Goal: Task Accomplishment & Management: Complete application form

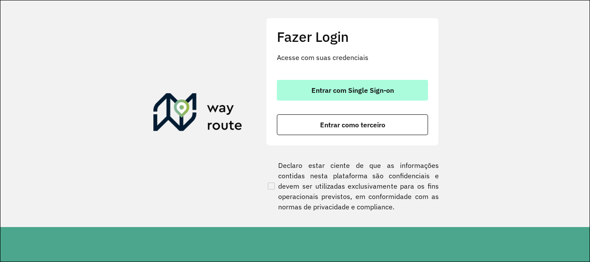
click at [348, 95] on button "Entrar com Single Sign-on" at bounding box center [352, 90] width 151 height 21
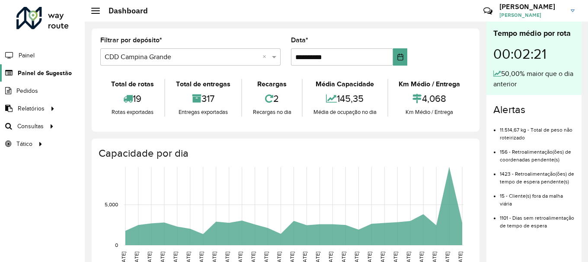
click at [40, 74] on span "Painel de Sugestão" at bounding box center [45, 73] width 54 height 9
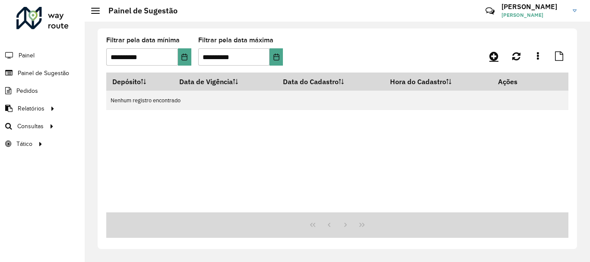
drag, startPoint x: 480, startPoint y: 59, endPoint x: 489, endPoint y: 58, distance: 9.6
click at [481, 59] on div at bounding box center [511, 56] width 116 height 16
click at [490, 58] on icon at bounding box center [494, 56] width 9 height 10
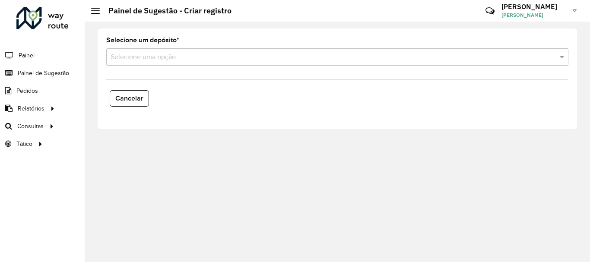
click at [152, 56] on input "text" at bounding box center [329, 57] width 437 height 10
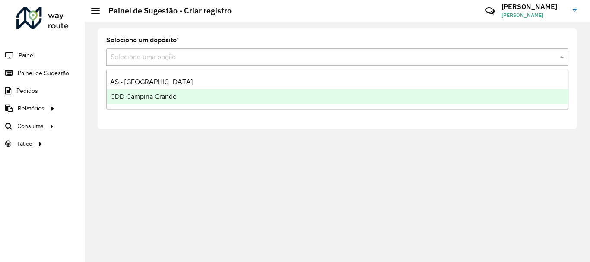
click at [161, 99] on span "CDD Campina Grande" at bounding box center [143, 96] width 67 height 7
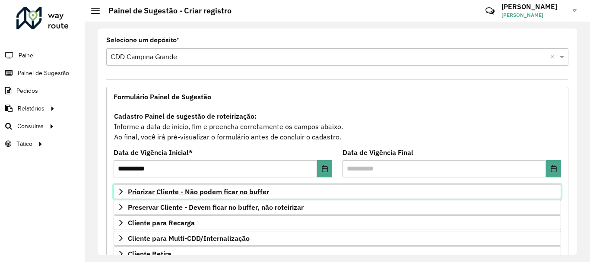
click at [241, 197] on link "Priorizar Cliente - Não podem ficar no buffer" at bounding box center [338, 192] width 448 height 15
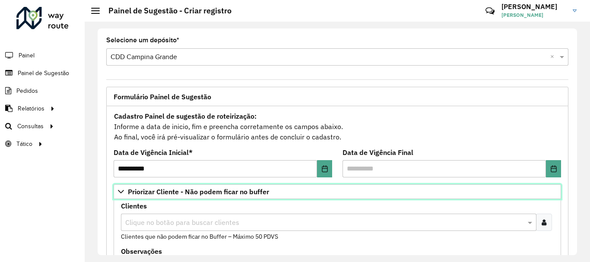
scroll to position [130, 0]
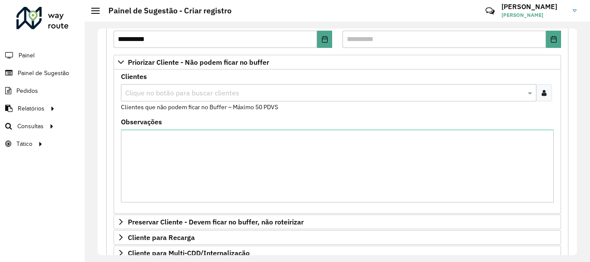
click at [217, 92] on input "text" at bounding box center [324, 93] width 403 height 10
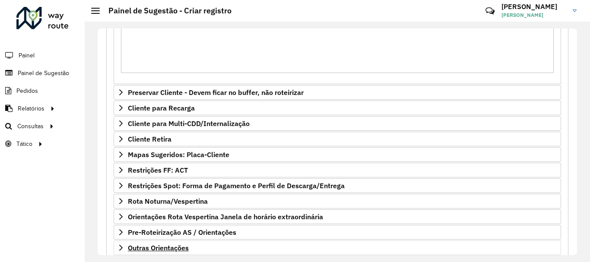
scroll to position [303, 0]
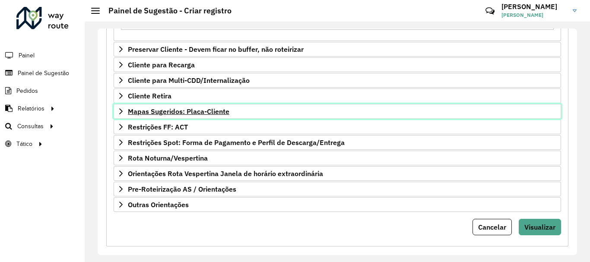
click at [166, 112] on span "Mapas Sugeridos: Placa-Cliente" at bounding box center [179, 111] width 102 height 7
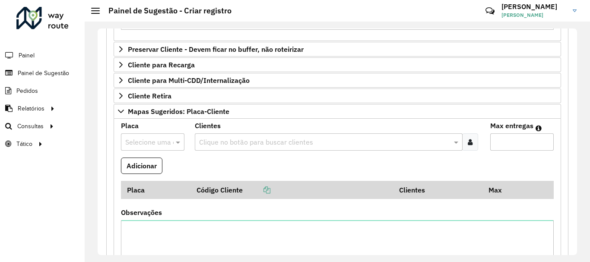
click at [153, 142] on input "text" at bounding box center [144, 142] width 38 height 10
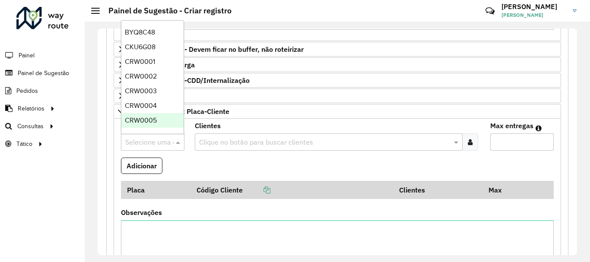
click at [175, 165] on formly-field "Adicionar" at bounding box center [337, 169] width 443 height 23
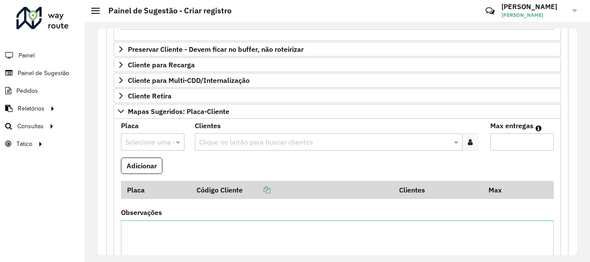
click at [169, 147] on div at bounding box center [153, 142] width 64 height 11
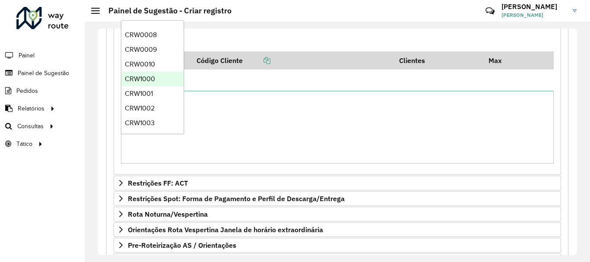
scroll to position [0, 0]
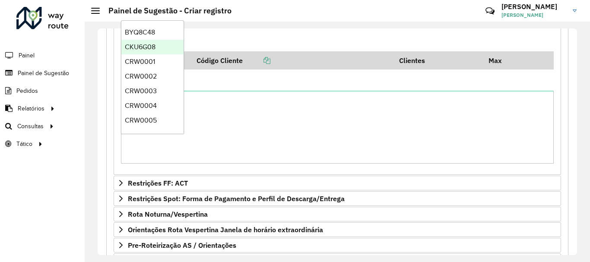
click at [156, 46] on div "CKU6G08" at bounding box center [152, 47] width 62 height 15
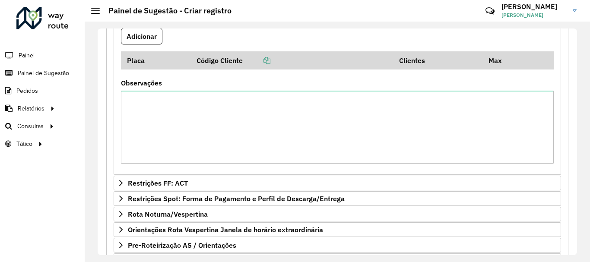
scroll to position [259, 0]
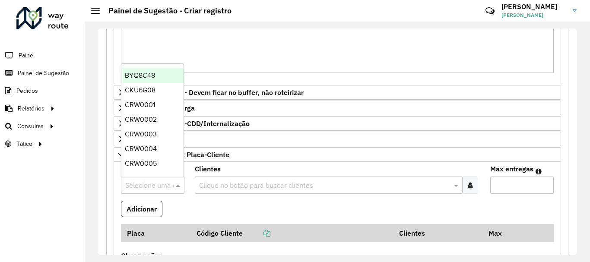
click at [166, 185] on div at bounding box center [153, 185] width 64 height 11
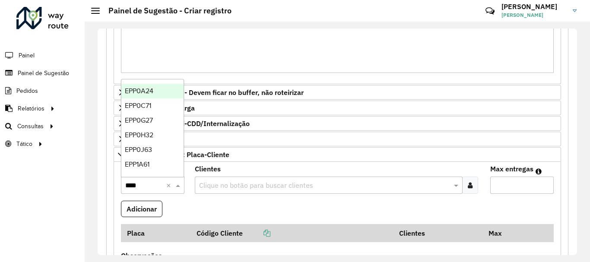
type input "*****"
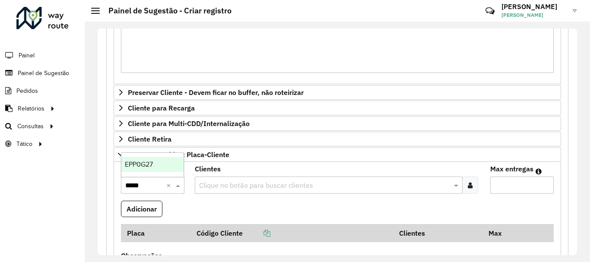
click at [152, 163] on span "EPP0G27" at bounding box center [139, 164] width 28 height 7
click at [238, 186] on input "text" at bounding box center [324, 186] width 255 height 10
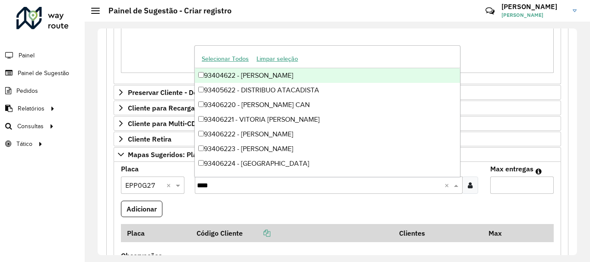
type input "*****"
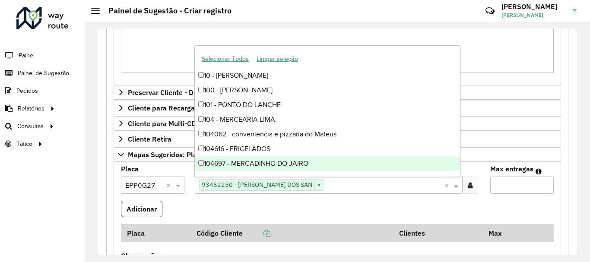
type input "*"
click at [545, 183] on input "*" at bounding box center [523, 185] width 64 height 17
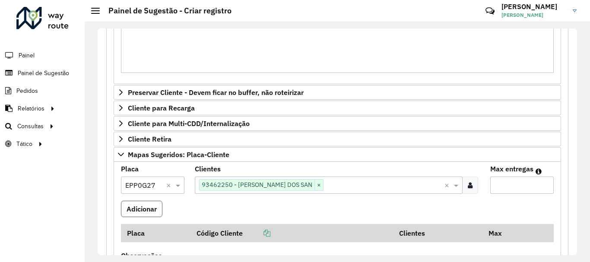
click at [153, 212] on button "Adicionar" at bounding box center [141, 209] width 41 height 16
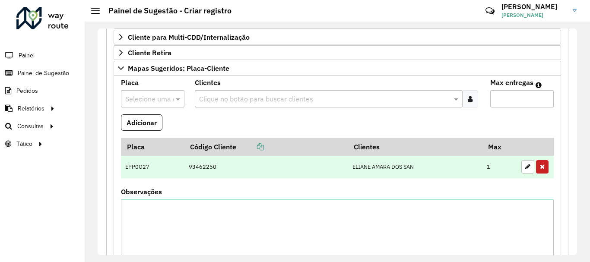
scroll to position [389, 0]
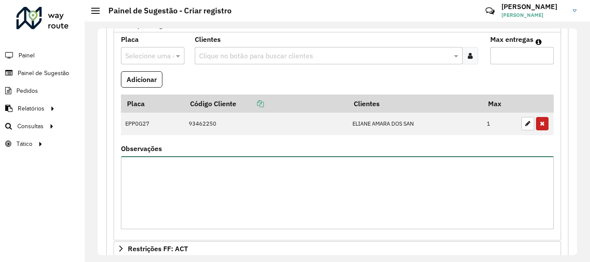
click at [239, 184] on textarea "Observações" at bounding box center [337, 192] width 433 height 73
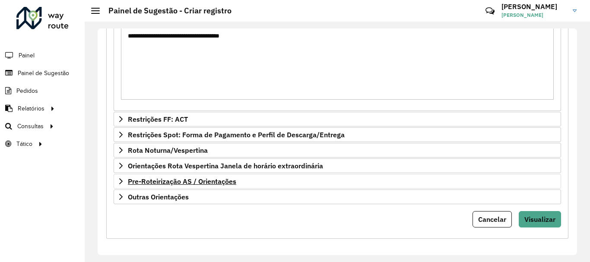
scroll to position [521, 0]
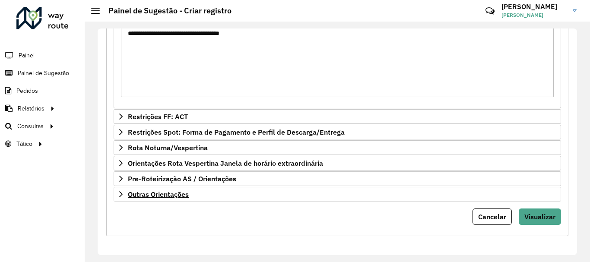
type textarea "**********"
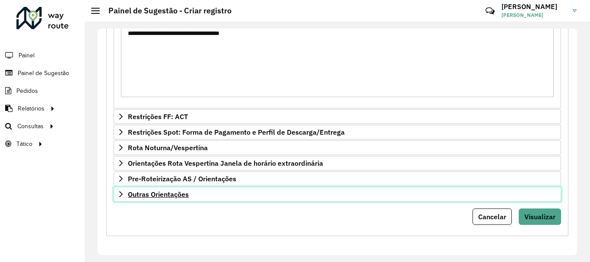
click at [175, 188] on link "Outras Orientações" at bounding box center [338, 194] width 448 height 15
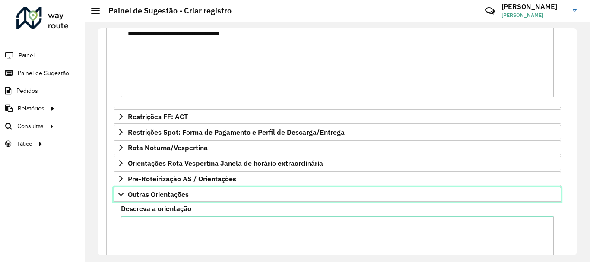
scroll to position [621, 0]
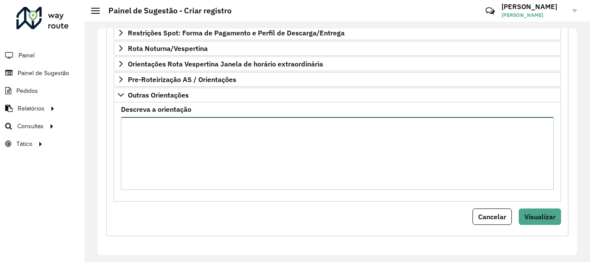
click at [155, 140] on textarea "Descreva a orientação" at bounding box center [337, 153] width 433 height 73
paste textarea "********"
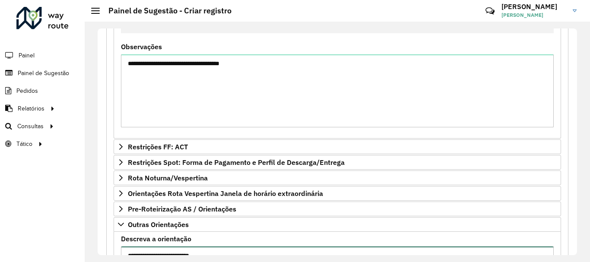
type textarea "**********"
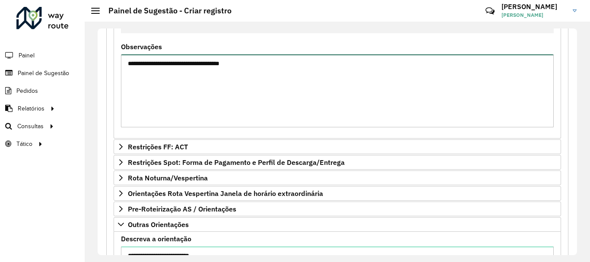
drag, startPoint x: 271, startPoint y: 65, endPoint x: 80, endPoint y: 65, distance: 190.6
click at [80, 65] on div "**********" at bounding box center [295, 131] width 590 height 262
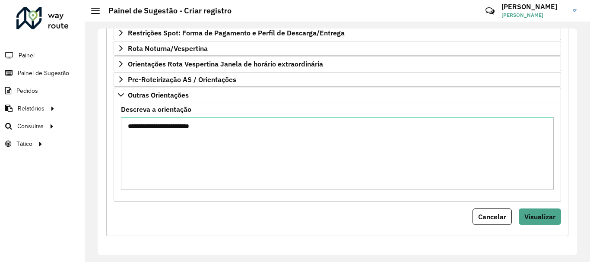
click at [232, 116] on div "**********" at bounding box center [337, 148] width 433 height 84
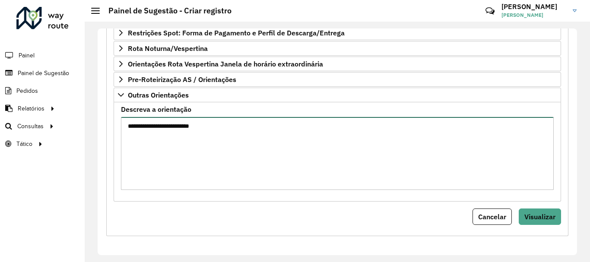
click at [231, 126] on textarea "**********" at bounding box center [337, 153] width 433 height 73
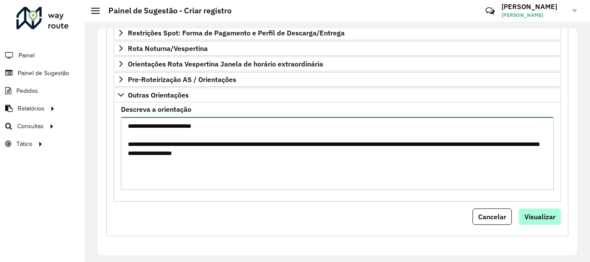
type textarea "**********"
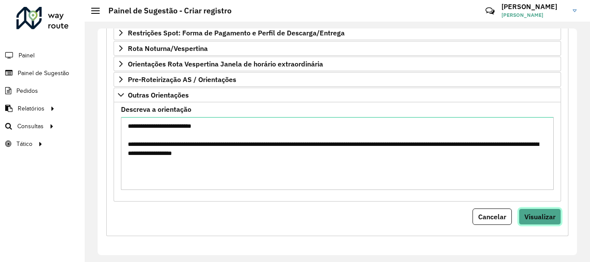
click at [536, 222] on button "Visualizar" at bounding box center [540, 217] width 42 height 16
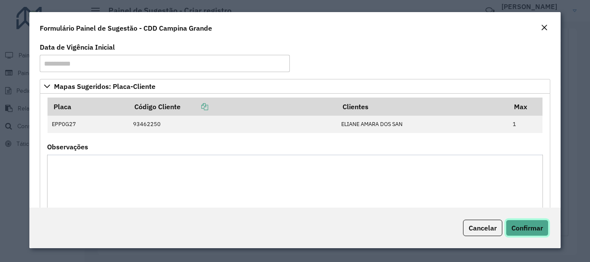
click at [527, 227] on span "Confirmar" at bounding box center [528, 228] width 32 height 9
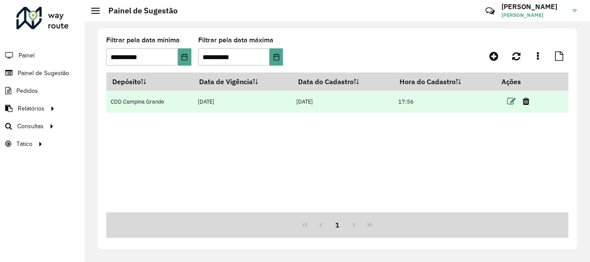
click at [511, 102] on icon at bounding box center [511, 101] width 9 height 9
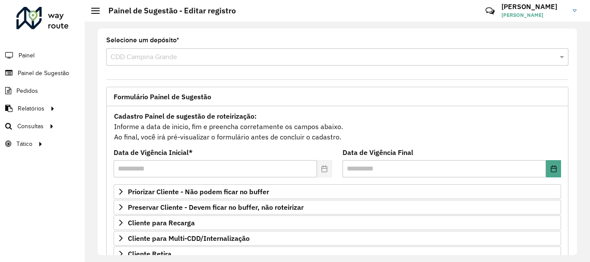
scroll to position [169, 0]
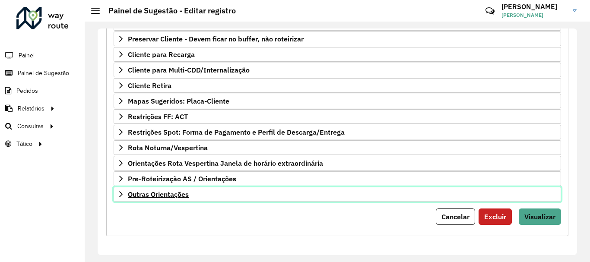
click at [168, 191] on span "Outras Orientações" at bounding box center [158, 194] width 61 height 7
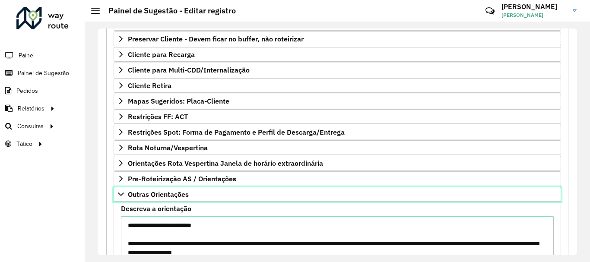
scroll to position [266, 0]
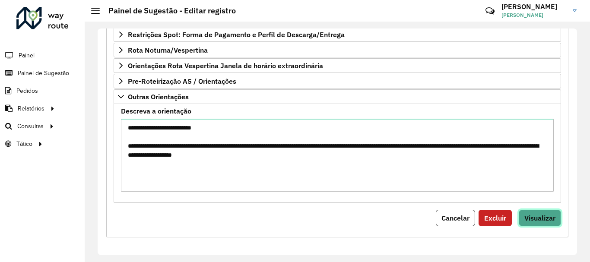
click at [525, 213] on button "Visualizar" at bounding box center [540, 218] width 42 height 16
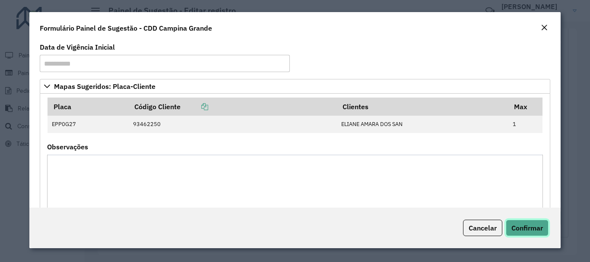
click at [531, 225] on span "Confirmar" at bounding box center [528, 228] width 32 height 9
